Goal: Complete application form

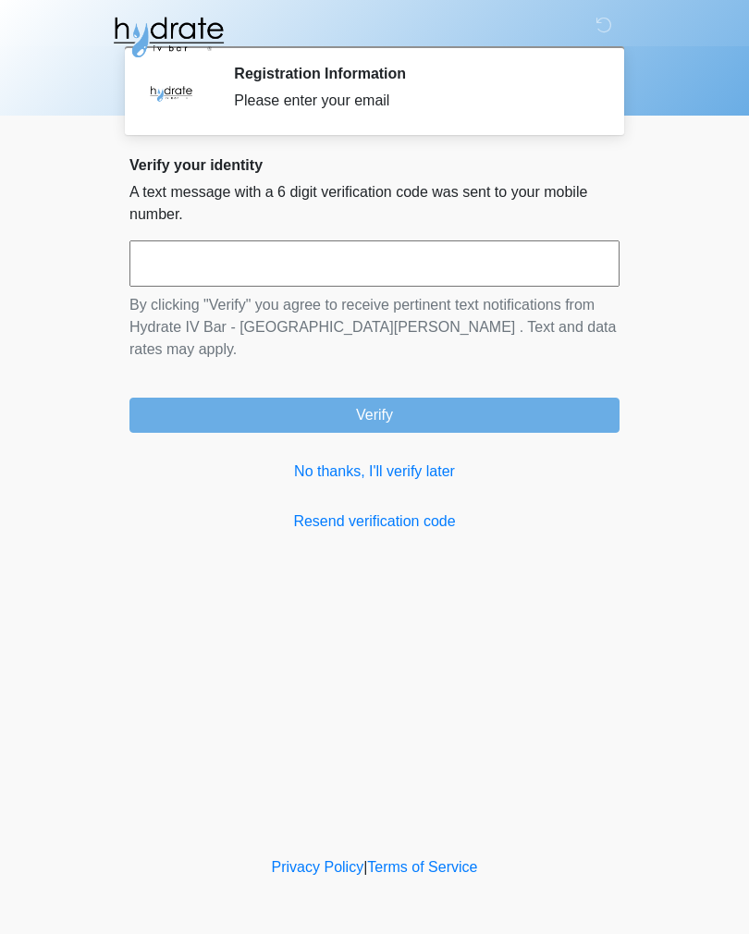
click at [566, 296] on p "By clicking "Verify" you agree to receive pertinent text notifications from Hyd…" at bounding box center [375, 327] width 490 height 67
click at [524, 282] on input "text" at bounding box center [375, 264] width 490 height 46
type input "******"
click at [530, 398] on button "Verify" at bounding box center [375, 415] width 490 height 35
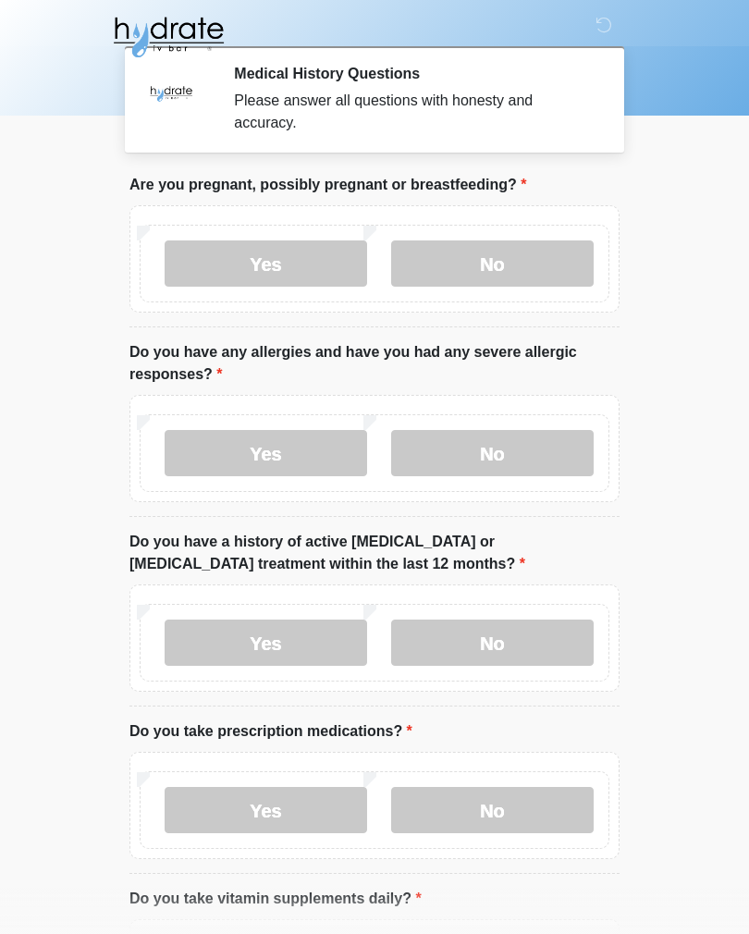
click at [547, 271] on label "No" at bounding box center [492, 264] width 203 height 46
click at [316, 457] on label "Yes" at bounding box center [266, 453] width 203 height 46
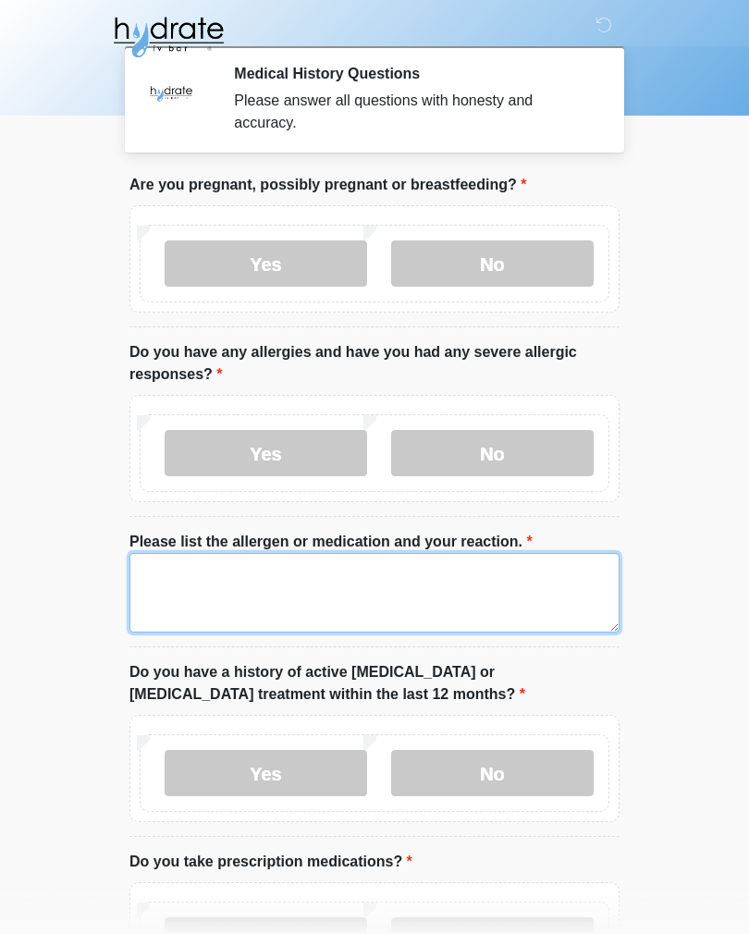
click at [382, 597] on textarea "Please list the allergen or medication and your reaction." at bounding box center [375, 593] width 490 height 80
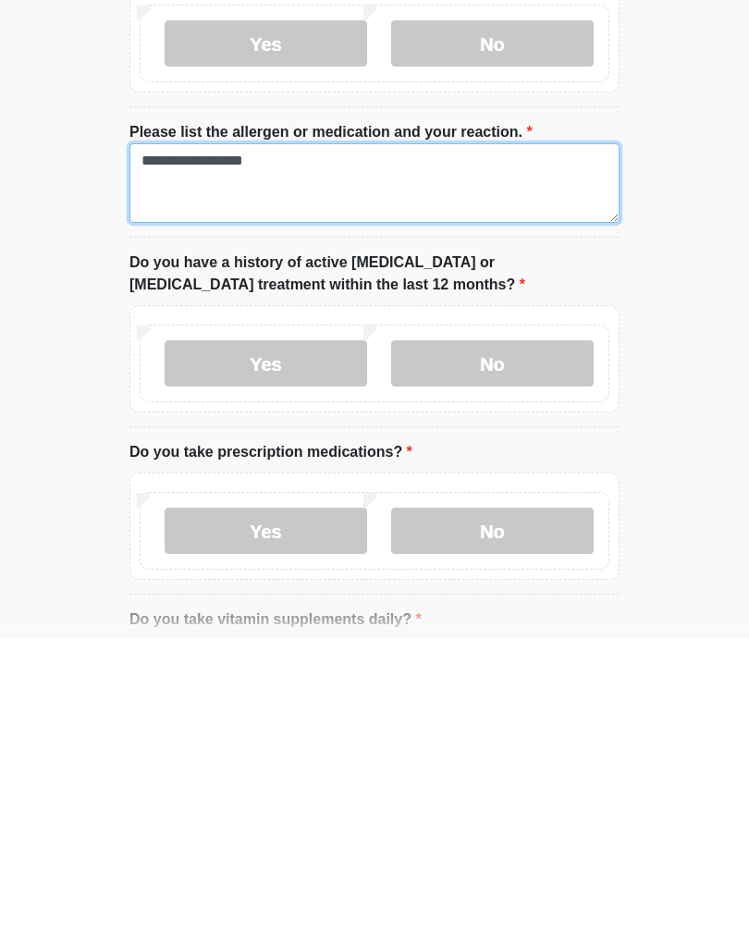
scroll to position [114, 0]
type textarea "**********"
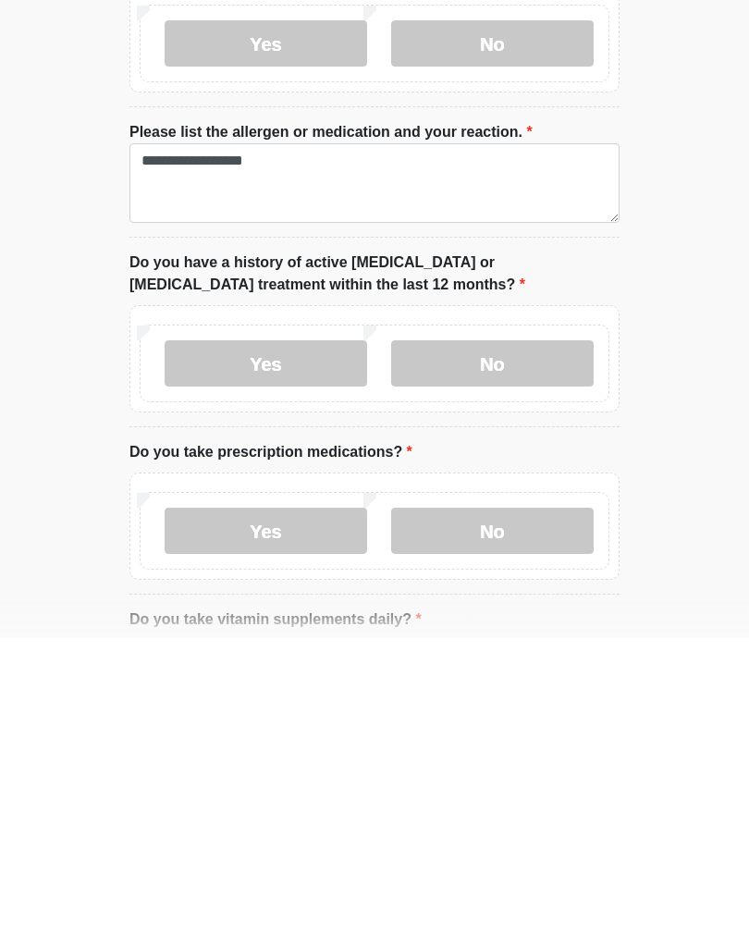
click at [533, 637] on label "No" at bounding box center [492, 660] width 203 height 46
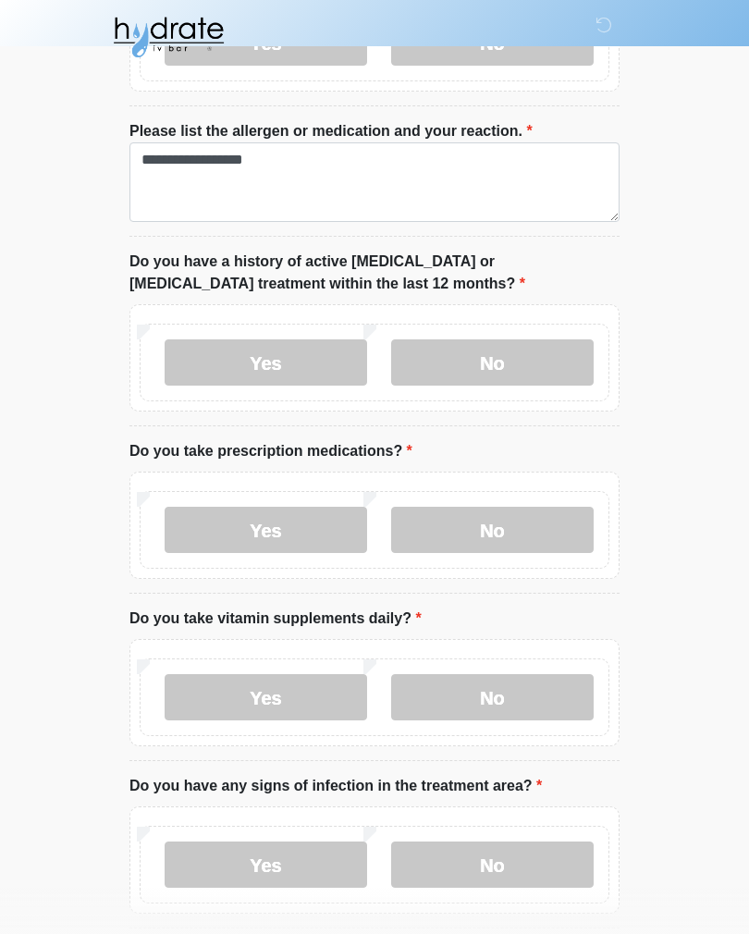
click at [518, 529] on label "No" at bounding box center [492, 530] width 203 height 46
click at [533, 700] on label "No" at bounding box center [492, 697] width 203 height 46
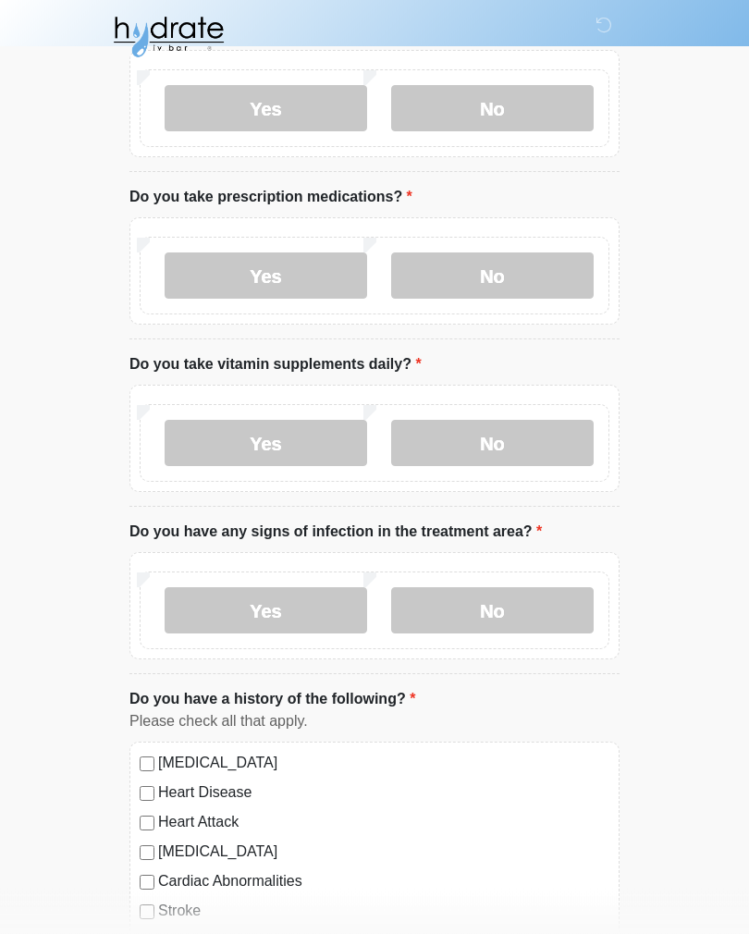
scroll to position [665, 0]
click at [546, 622] on label "No" at bounding box center [492, 611] width 203 height 46
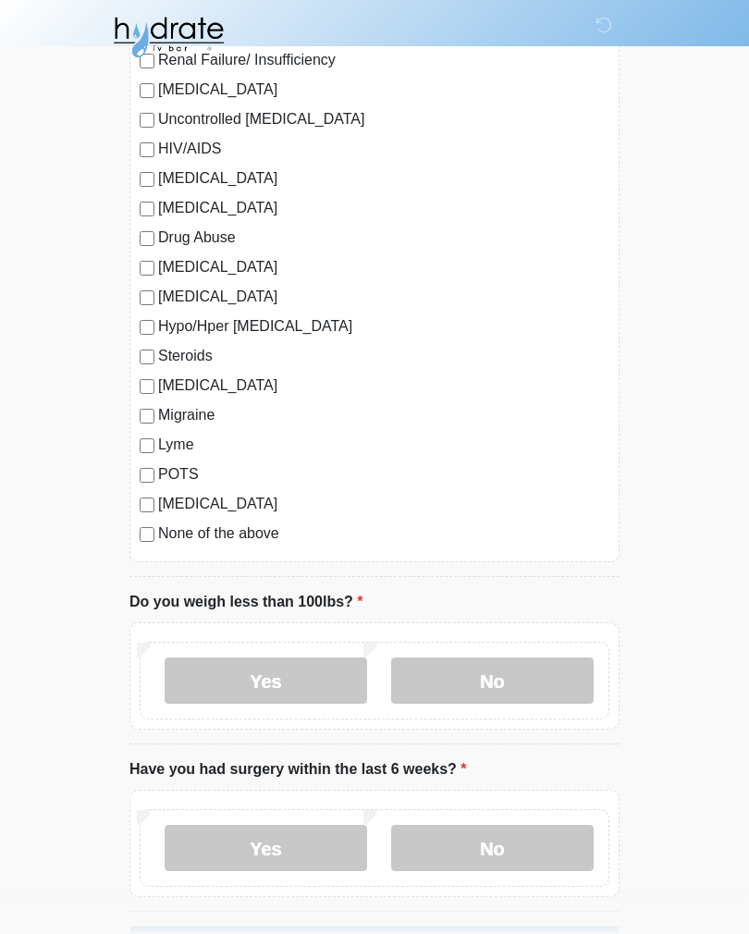
scroll to position [1849, 0]
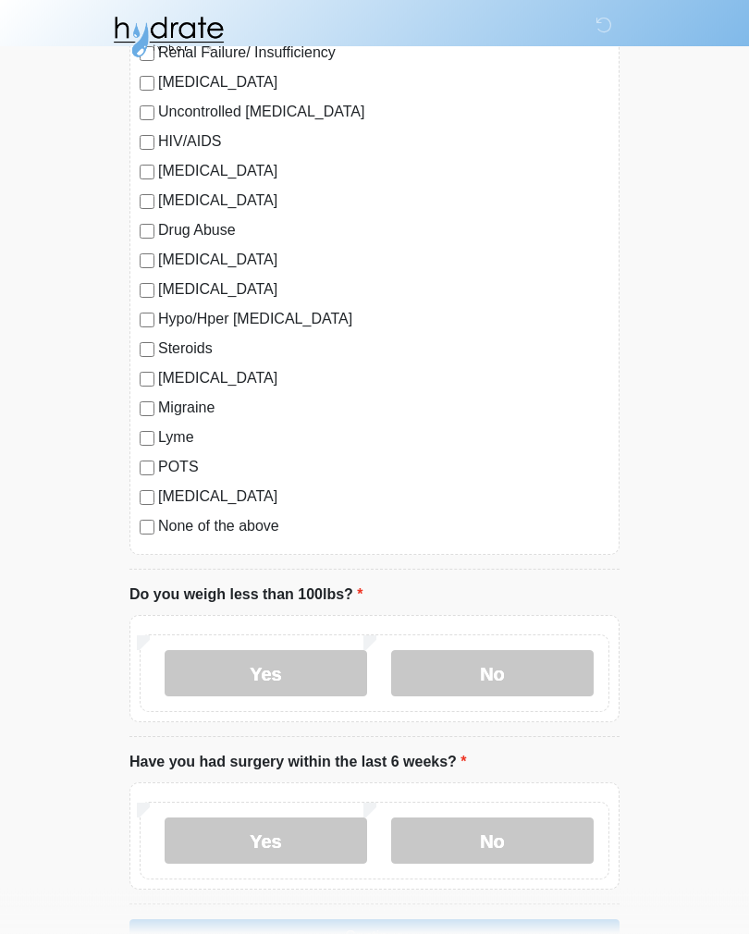
click at [532, 674] on label "No" at bounding box center [492, 674] width 203 height 46
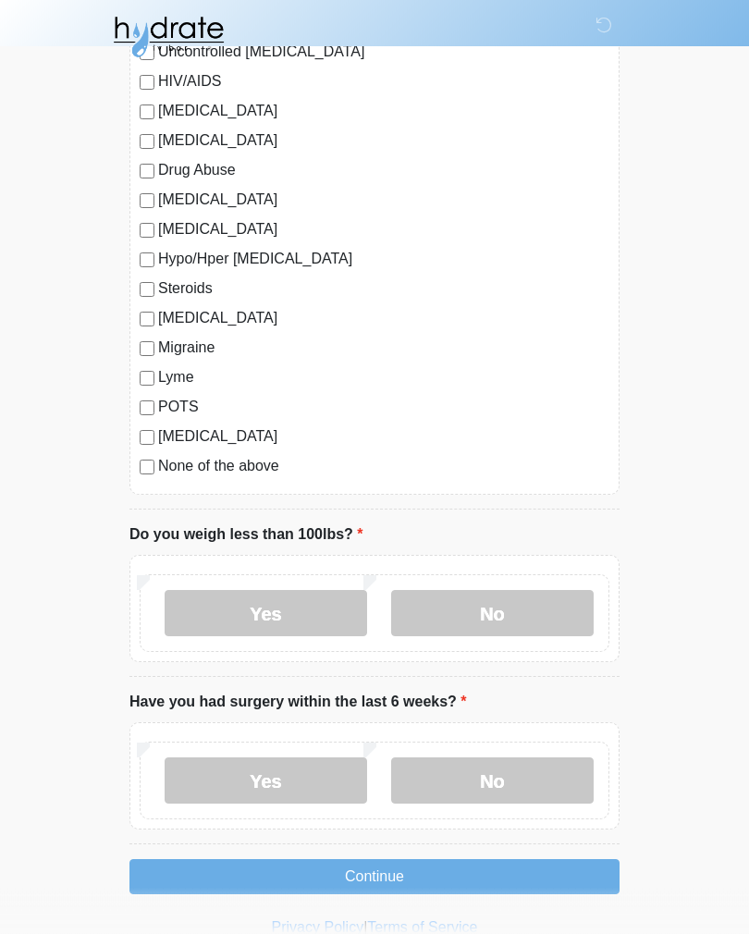
scroll to position [1936, 0]
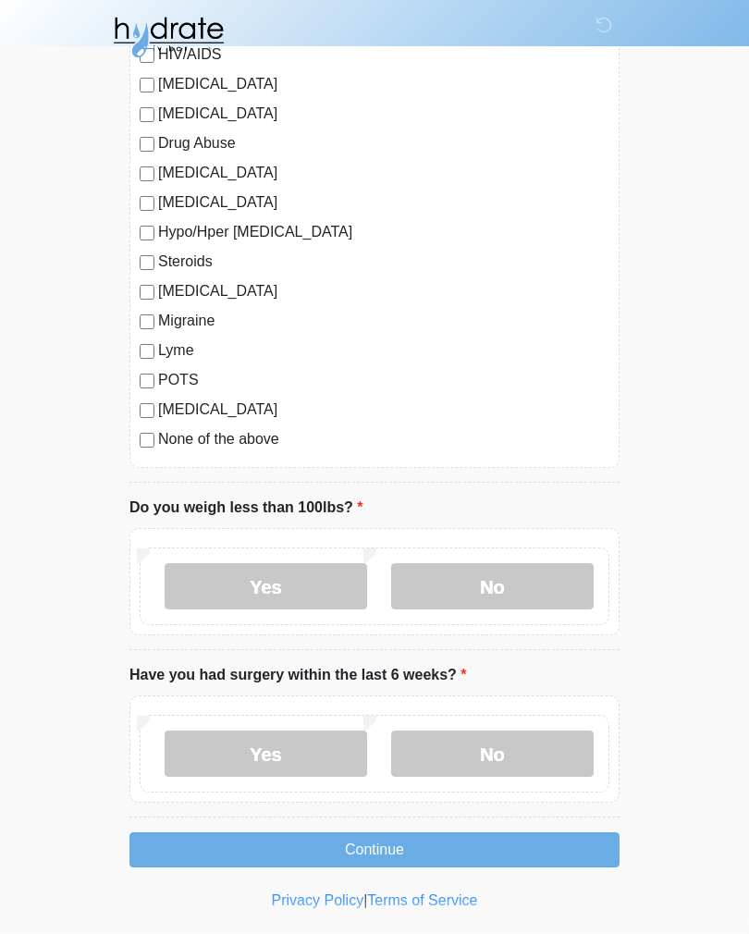
click at [551, 749] on label "No" at bounding box center [492, 754] width 203 height 46
click at [525, 839] on button "Continue" at bounding box center [375, 850] width 490 height 35
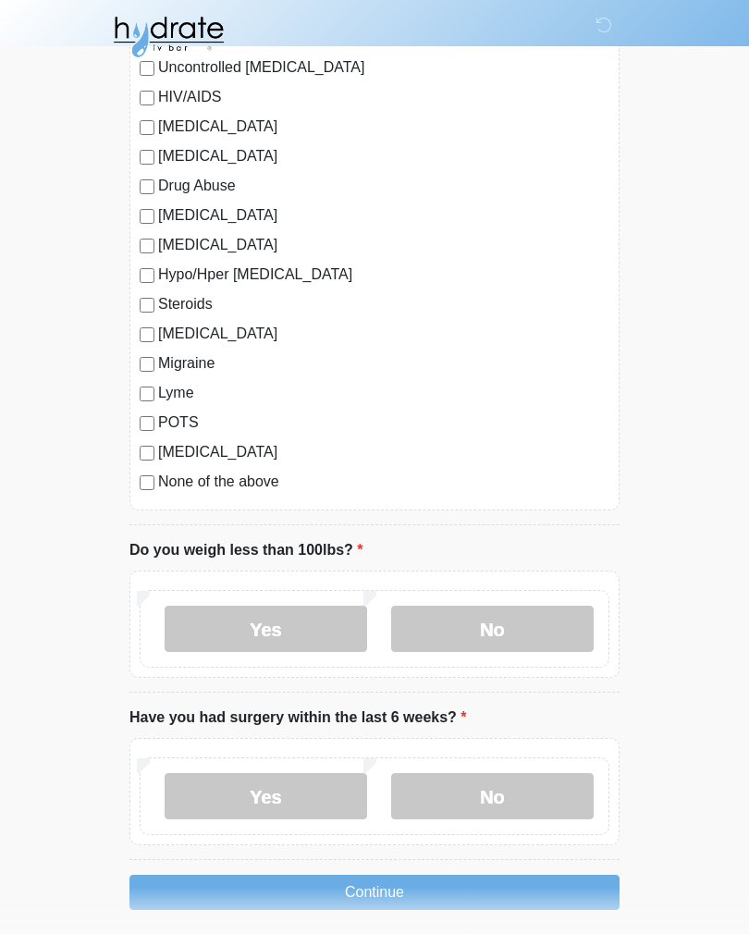
scroll to position [1885, 0]
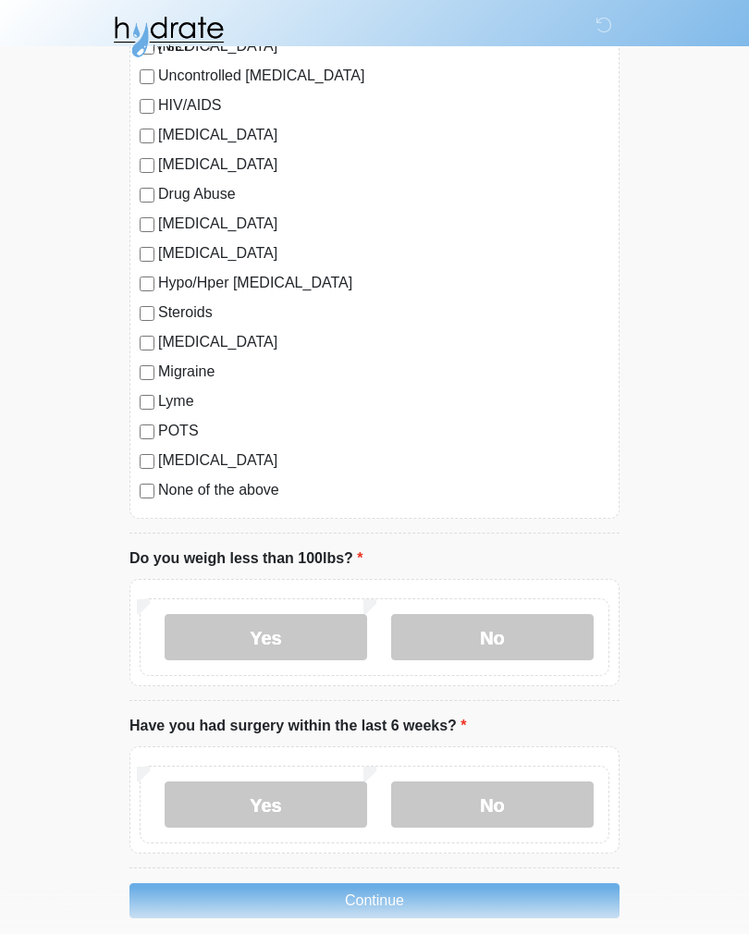
click at [231, 495] on label "None of the above" at bounding box center [384, 491] width 452 height 22
click at [442, 903] on button "Continue" at bounding box center [375, 902] width 490 height 35
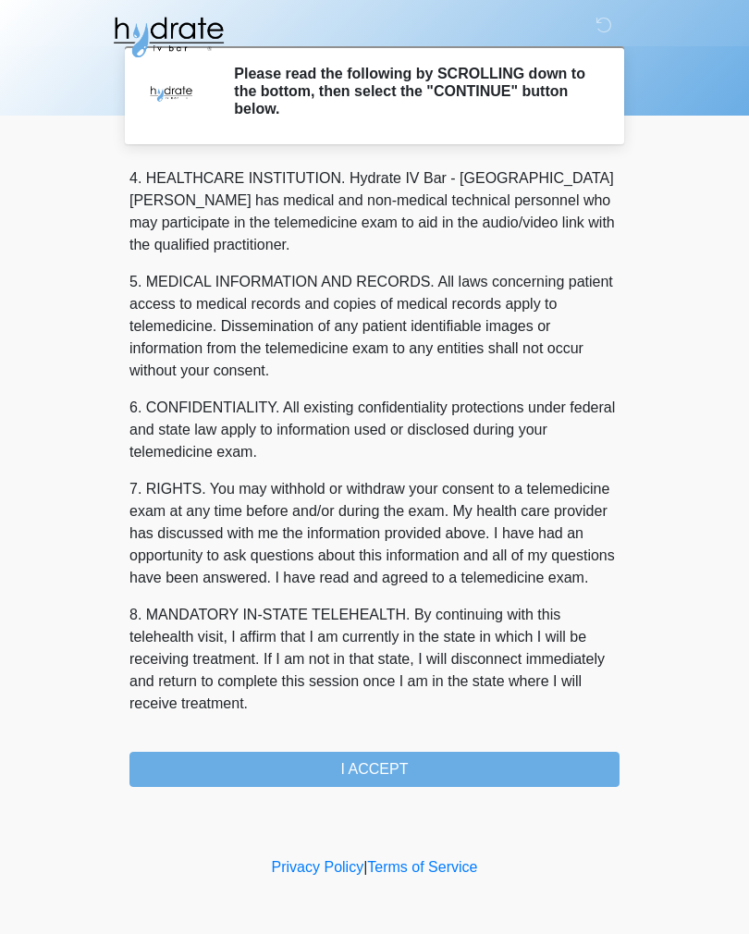
scroll to position [531, 0]
click at [448, 781] on button "I ACCEPT" at bounding box center [375, 769] width 490 height 35
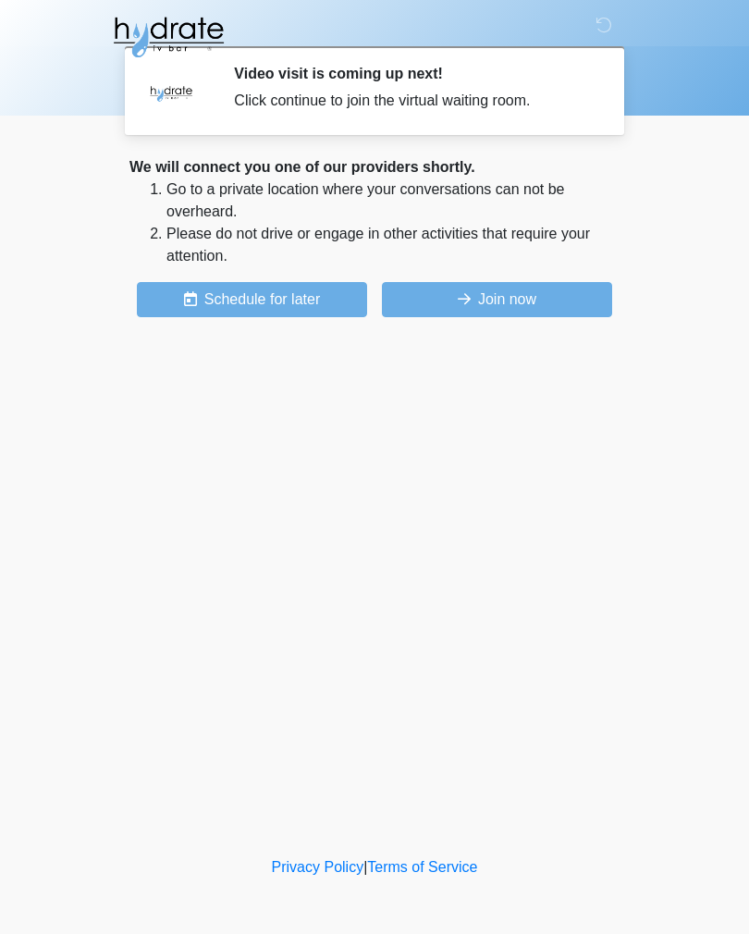
click at [551, 305] on button "Join now" at bounding box center [497, 299] width 230 height 35
